Goal: Transaction & Acquisition: Purchase product/service

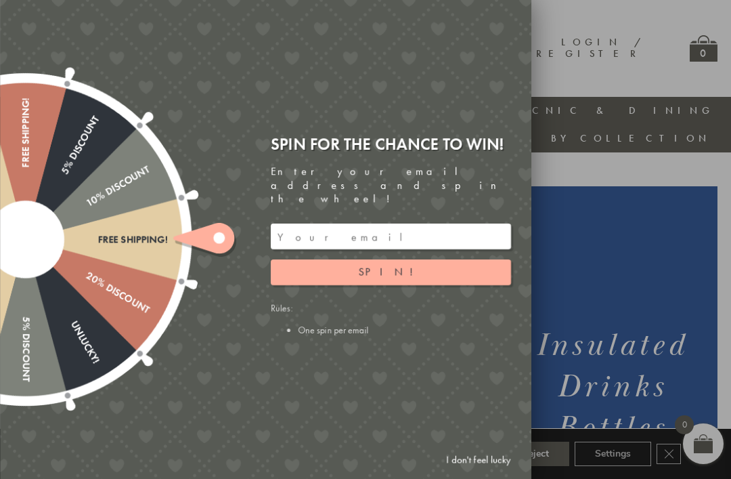
click at [345, 223] on input "email" at bounding box center [391, 236] width 240 height 26
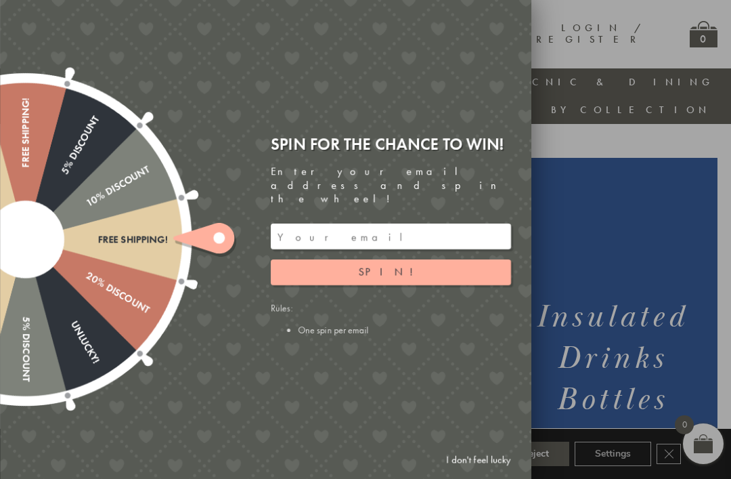
scroll to position [0, 14]
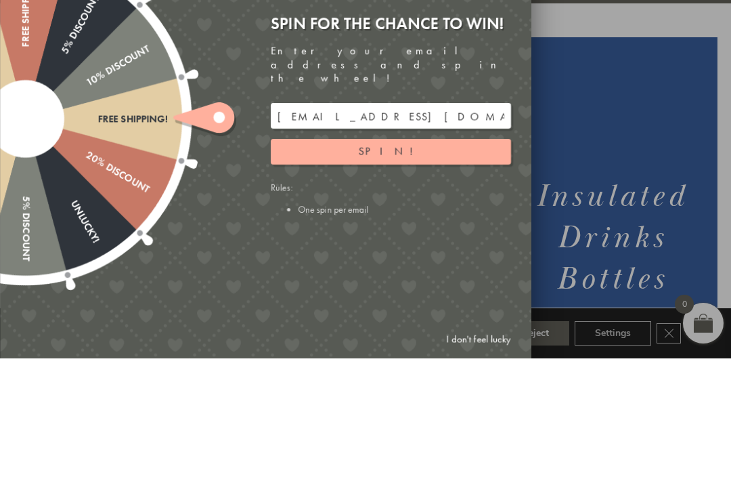
click at [389, 265] on span "Spin!" at bounding box center [391, 272] width 64 height 14
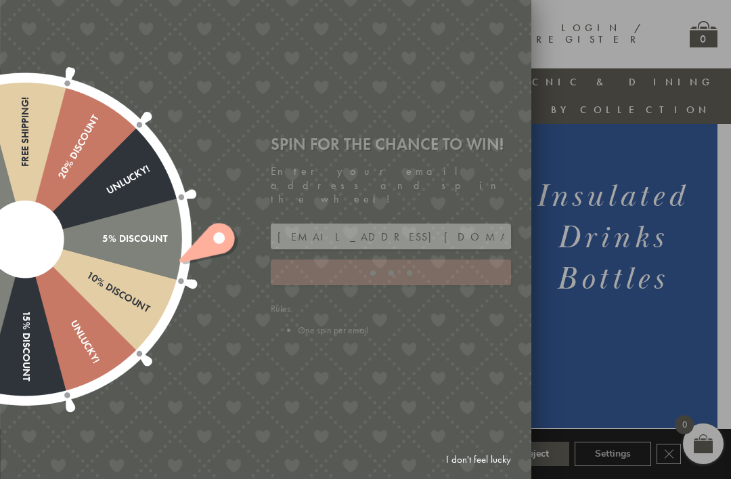
type input "886PH4TT"
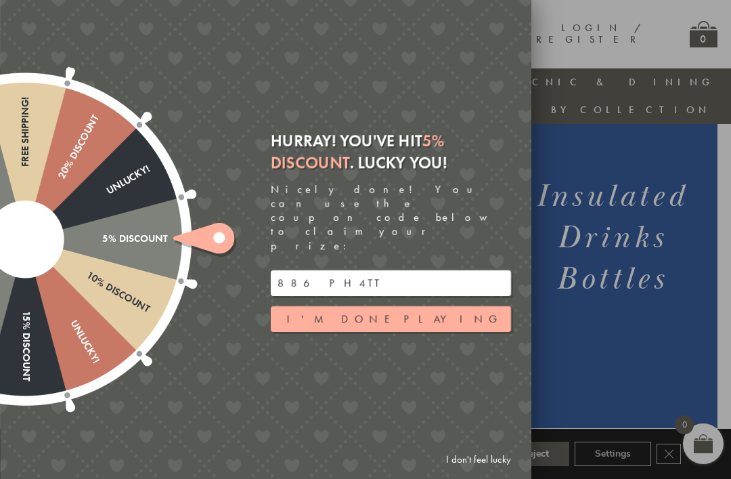
click at [324, 270] on input "886PH4TT" at bounding box center [391, 283] width 240 height 26
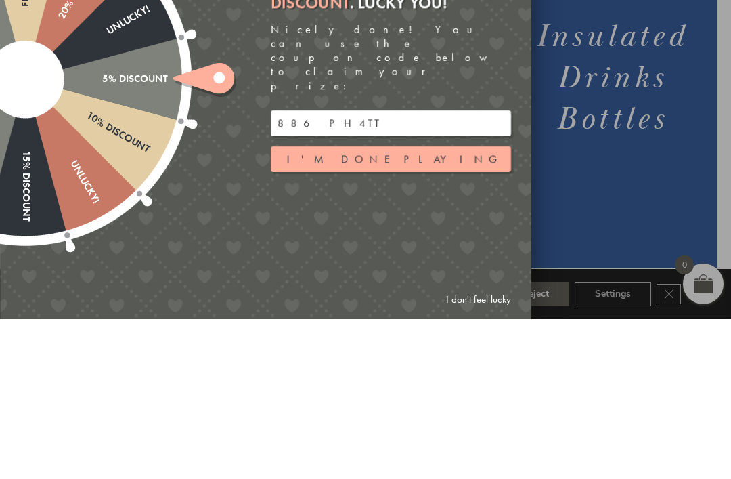
click at [339, 270] on input "886PH4TT" at bounding box center [391, 283] width 240 height 26
click at [617, 151] on div at bounding box center [365, 239] width 731 height 479
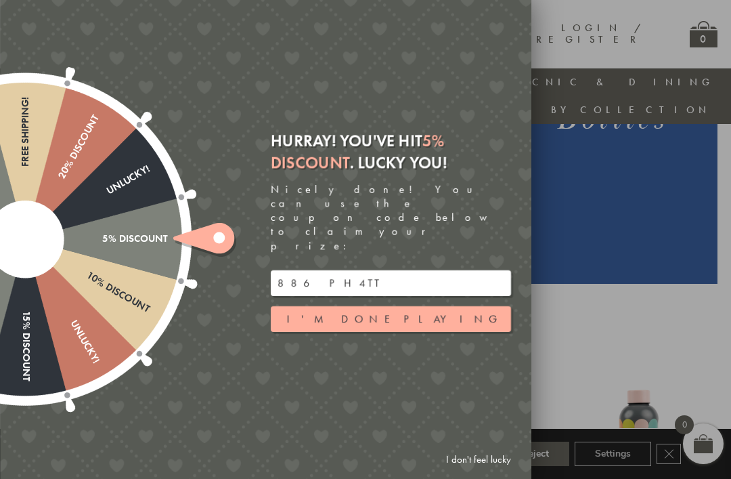
click at [422, 306] on button "I'm done playing" at bounding box center [391, 319] width 240 height 26
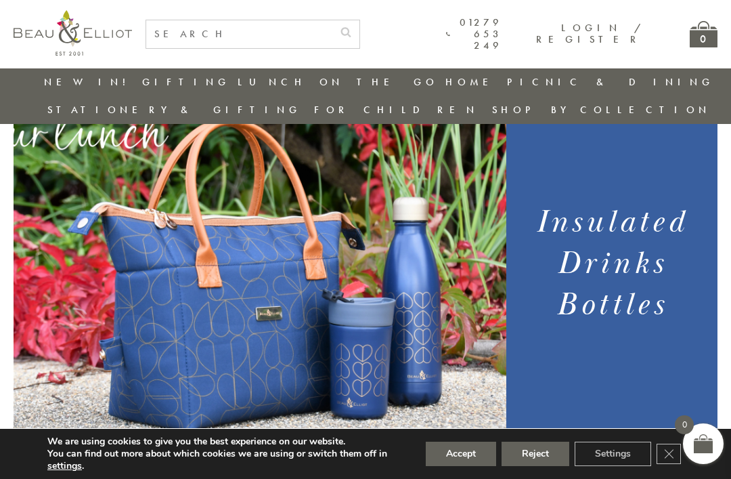
scroll to position [99, 14]
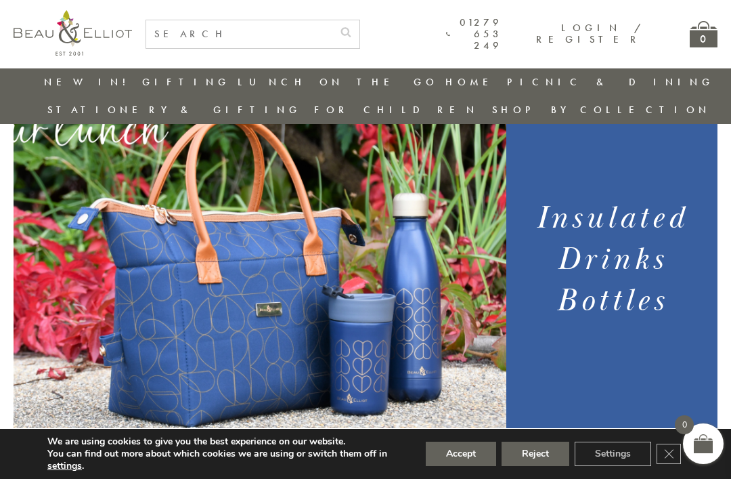
click at [462, 466] on button "Accept" at bounding box center [461, 453] width 70 height 24
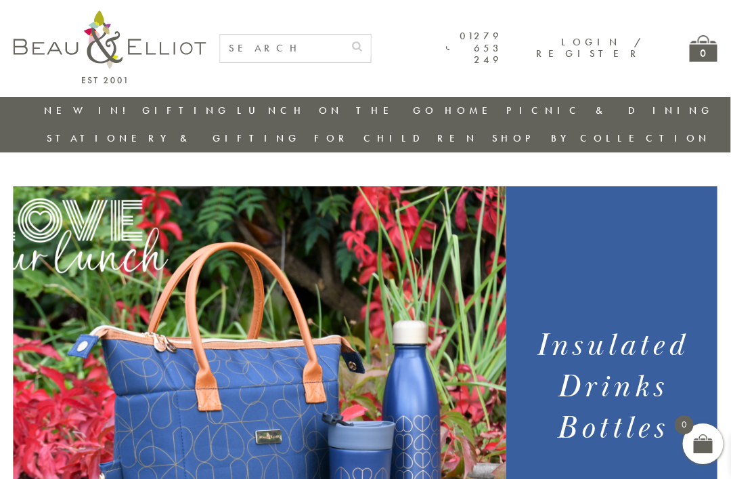
scroll to position [0, 8]
click at [302, 50] on input "text" at bounding box center [282, 49] width 123 height 28
type input "2 bottle"
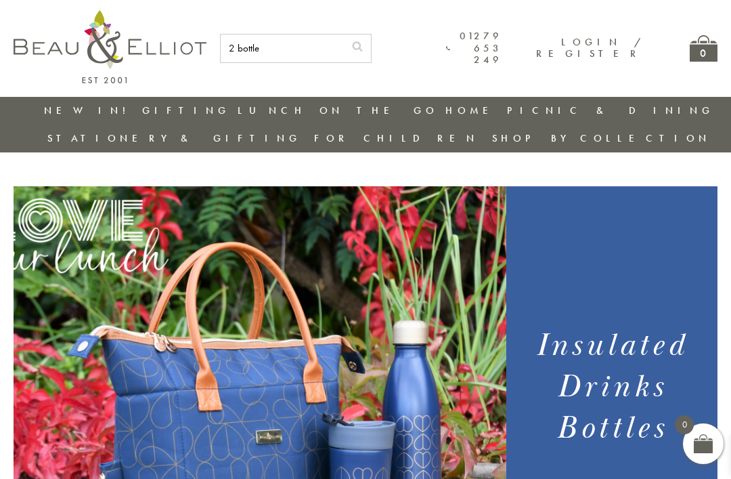
click at [371, 44] on button "submit" at bounding box center [357, 46] width 27 height 22
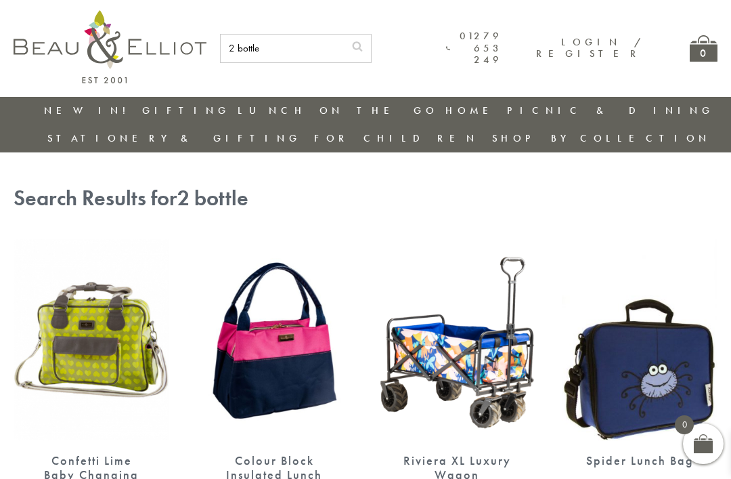
click at [311, 43] on input "2 bottle" at bounding box center [282, 49] width 123 height 28
type input "2 bottle cooler"
click at [371, 44] on button "submit" at bounding box center [357, 46] width 27 height 22
